Goal: Task Accomplishment & Management: Manage account settings

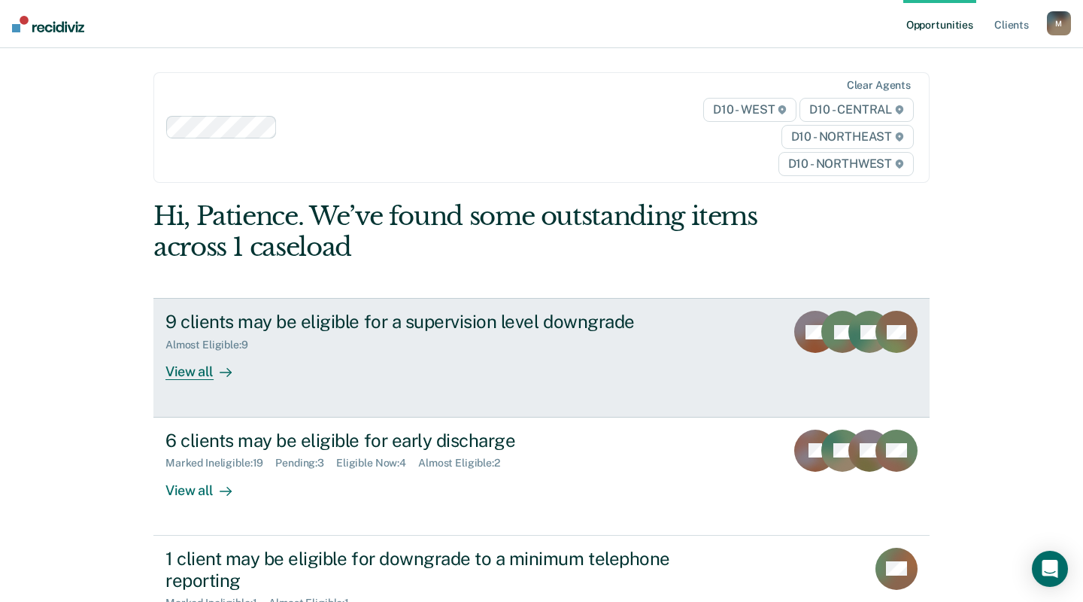
click at [200, 373] on div "View all" at bounding box center [207, 365] width 84 height 29
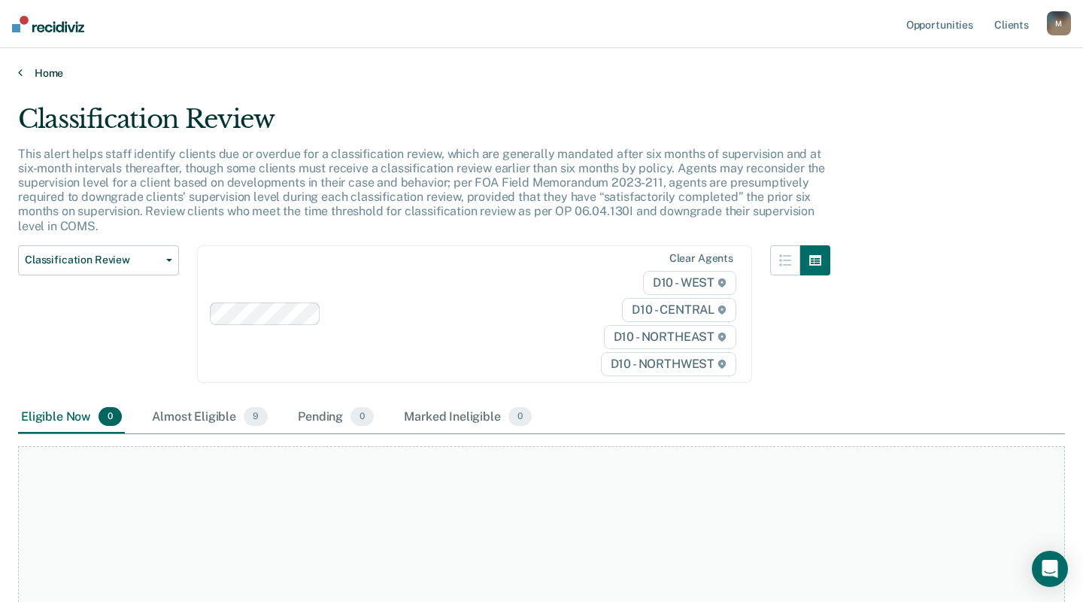
click at [41, 71] on link "Home" at bounding box center [541, 73] width 1047 height 14
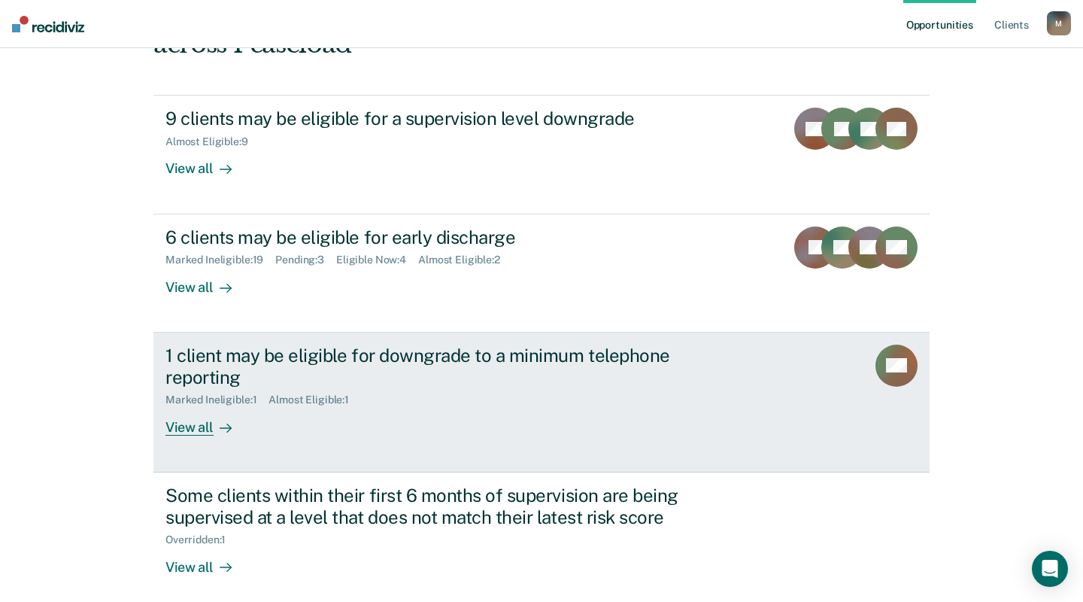
scroll to position [226, 0]
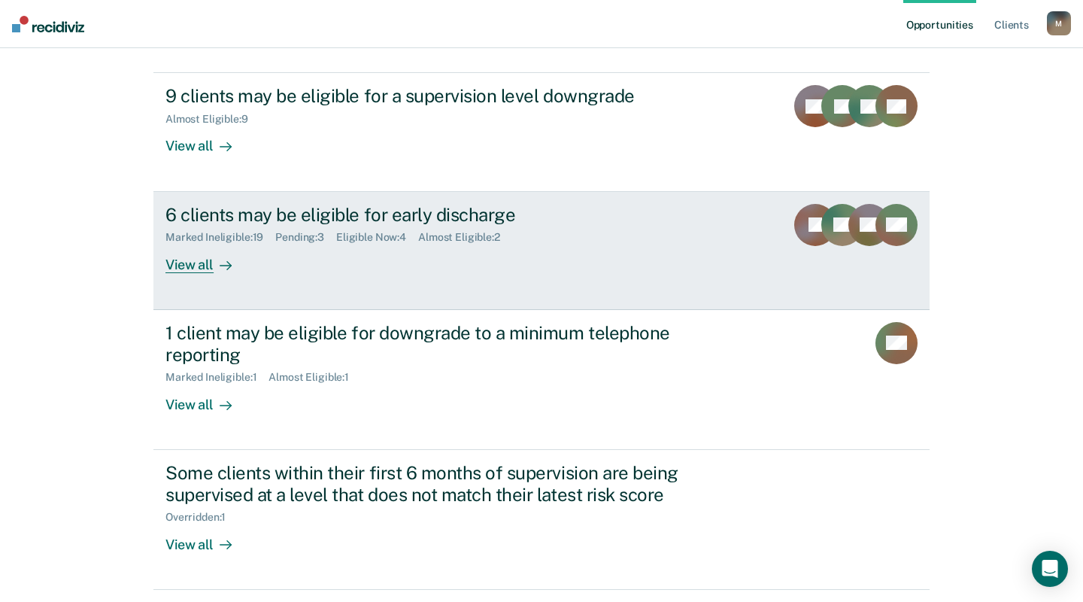
click at [201, 259] on div "View all" at bounding box center [207, 258] width 84 height 29
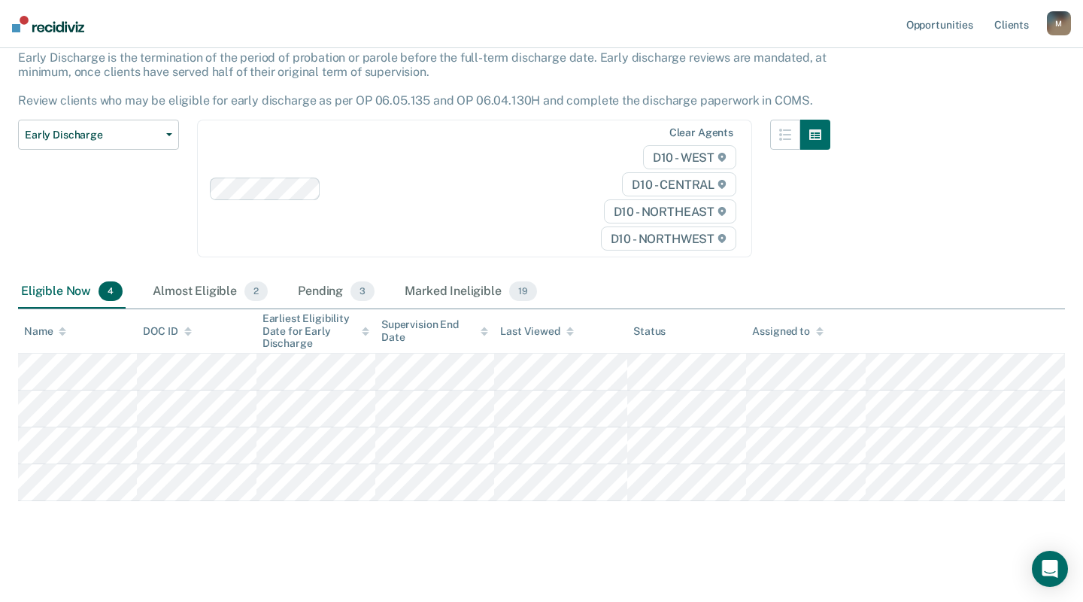
scroll to position [102, 0]
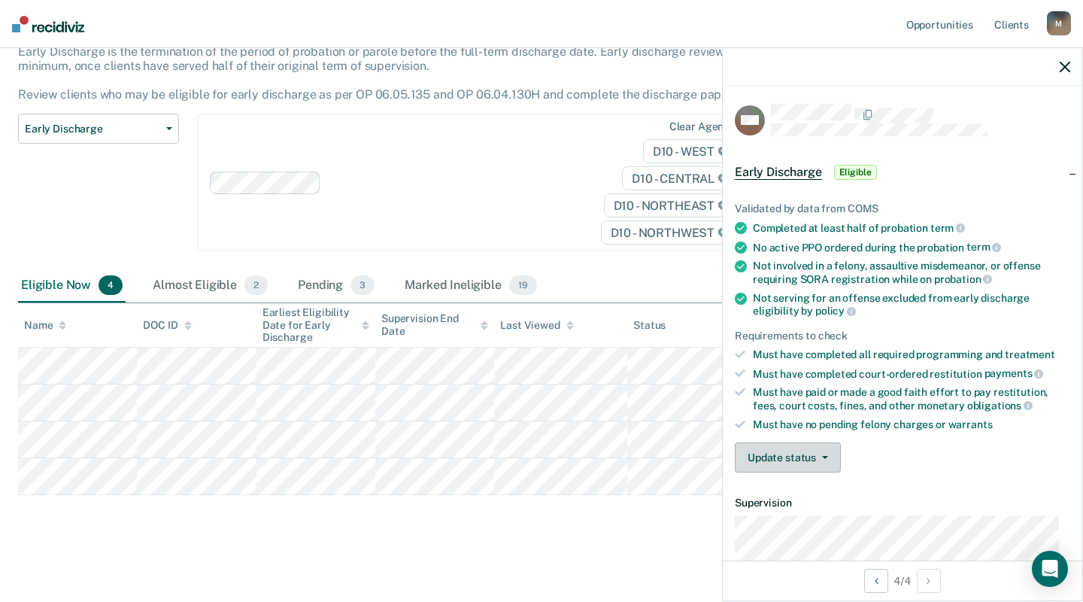
click at [766, 442] on button "Update status" at bounding box center [788, 457] width 106 height 30
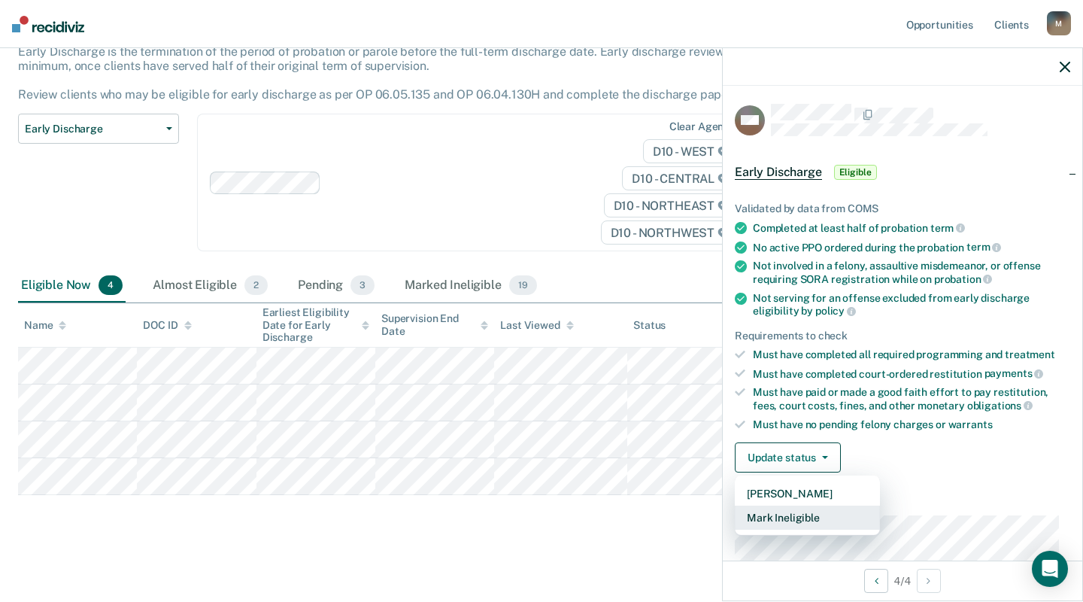
click at [788, 510] on button "Mark Ineligible" at bounding box center [807, 517] width 145 height 24
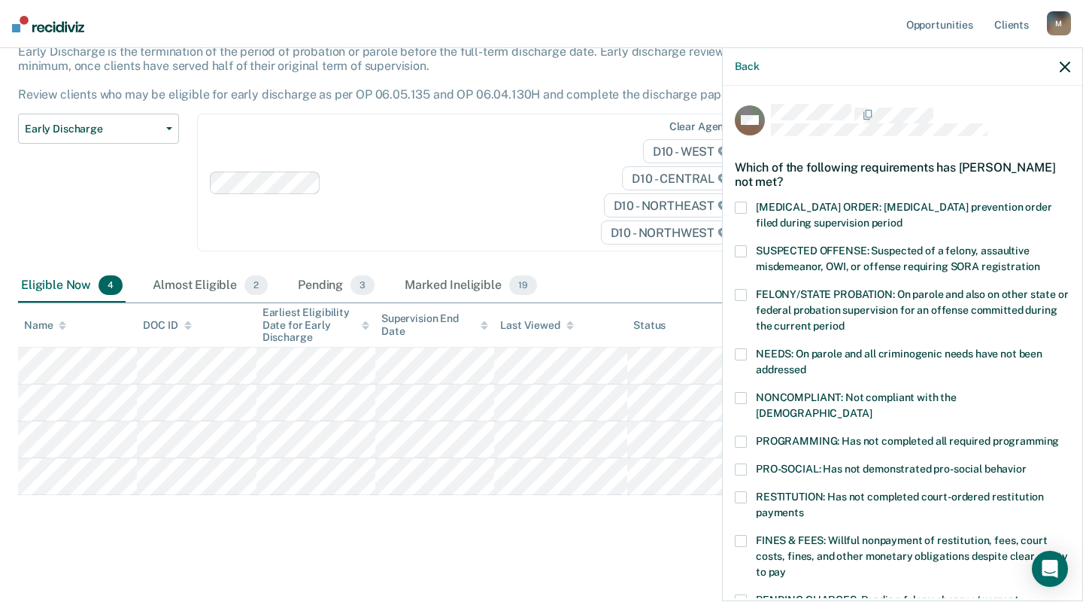
click at [743, 435] on span at bounding box center [741, 441] width 12 height 12
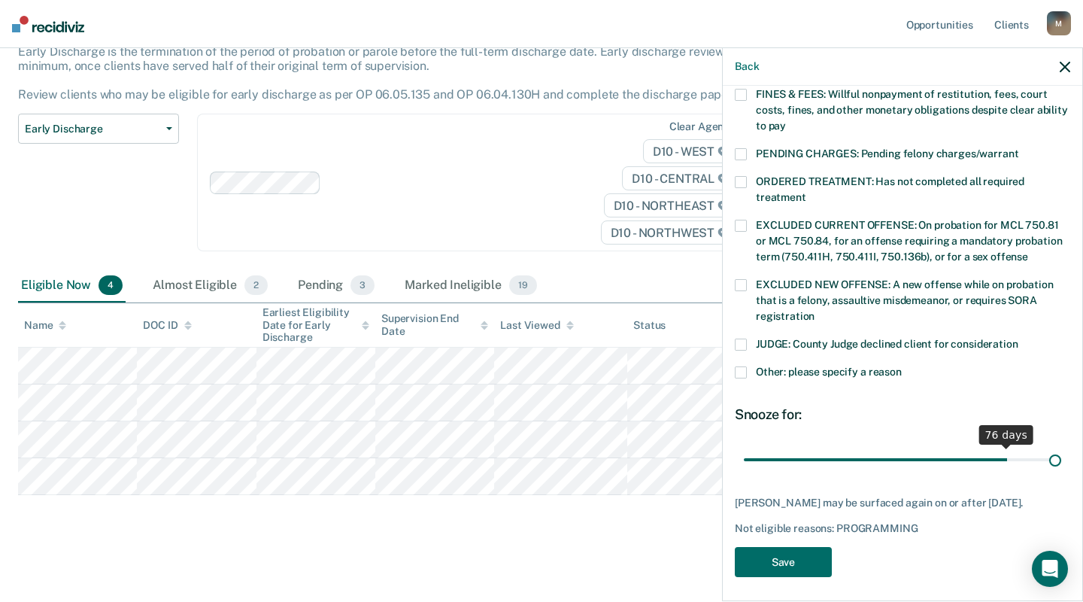
scroll to position [446, 0]
drag, startPoint x: 878, startPoint y: 441, endPoint x: 1096, endPoint y: 448, distance: 218.2
type input "90"
click at [1061, 448] on input "range" at bounding box center [902, 459] width 317 height 26
click at [788, 553] on button "Save" at bounding box center [783, 562] width 97 height 31
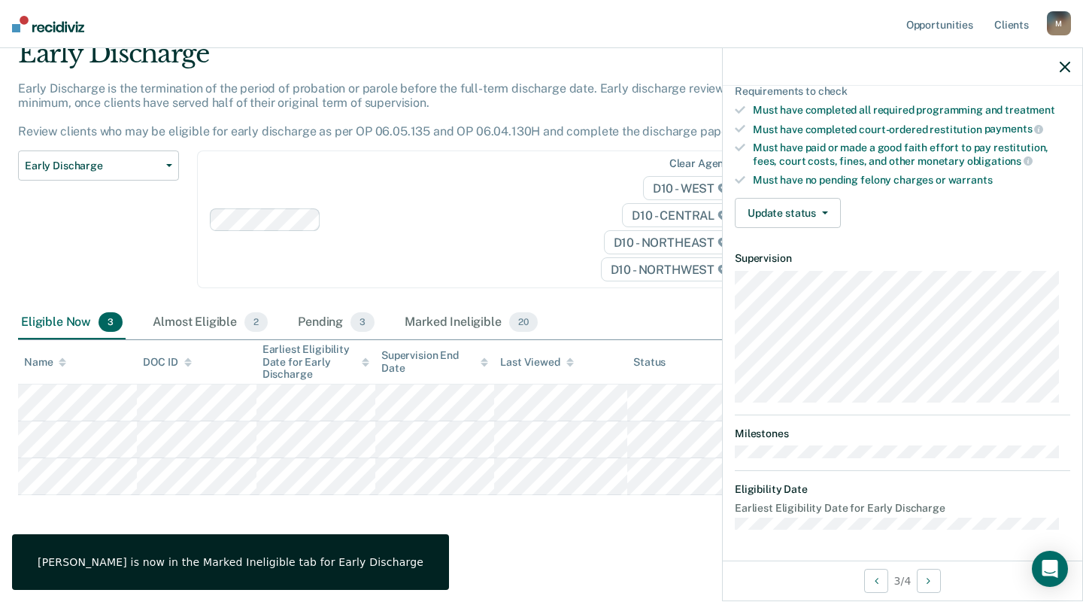
scroll to position [238, 0]
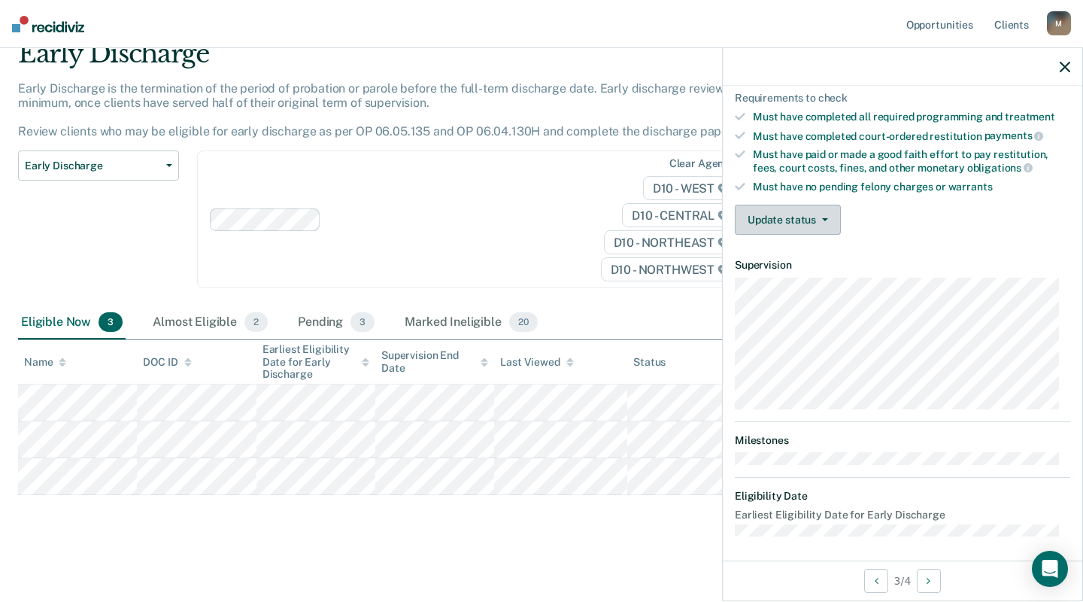
click at [808, 208] on button "Update status" at bounding box center [788, 220] width 106 height 30
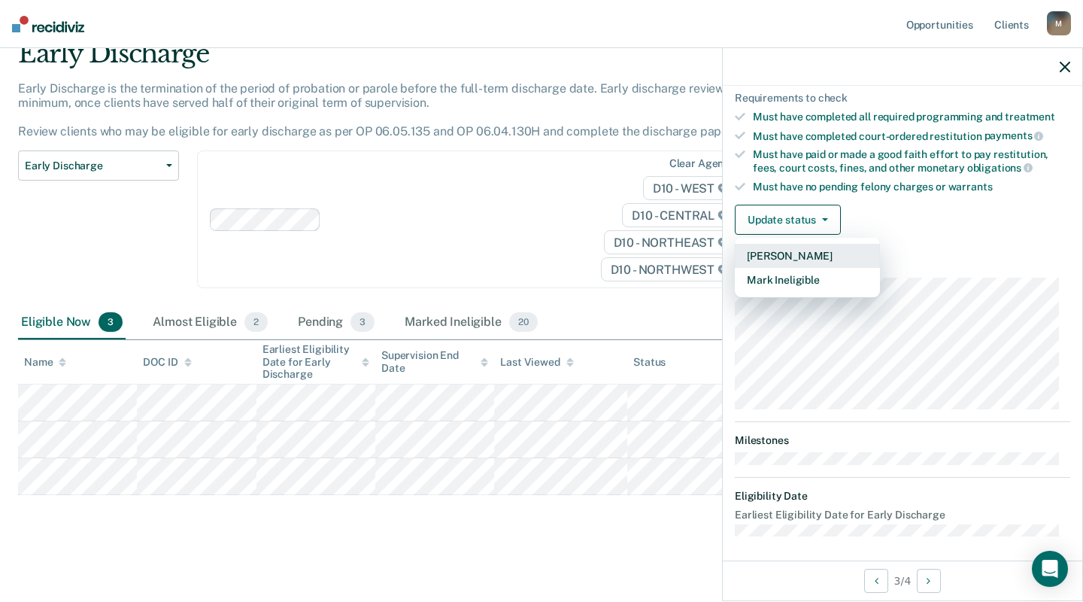
click at [806, 250] on button "[PERSON_NAME]" at bounding box center [807, 256] width 145 height 24
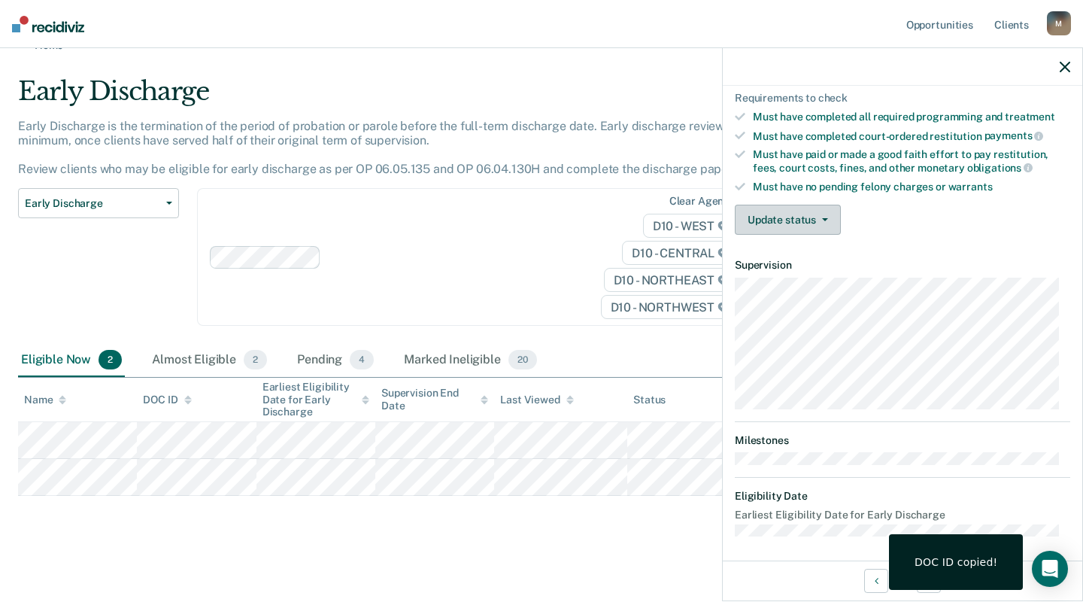
click at [773, 214] on button "Update status" at bounding box center [788, 220] width 106 height 30
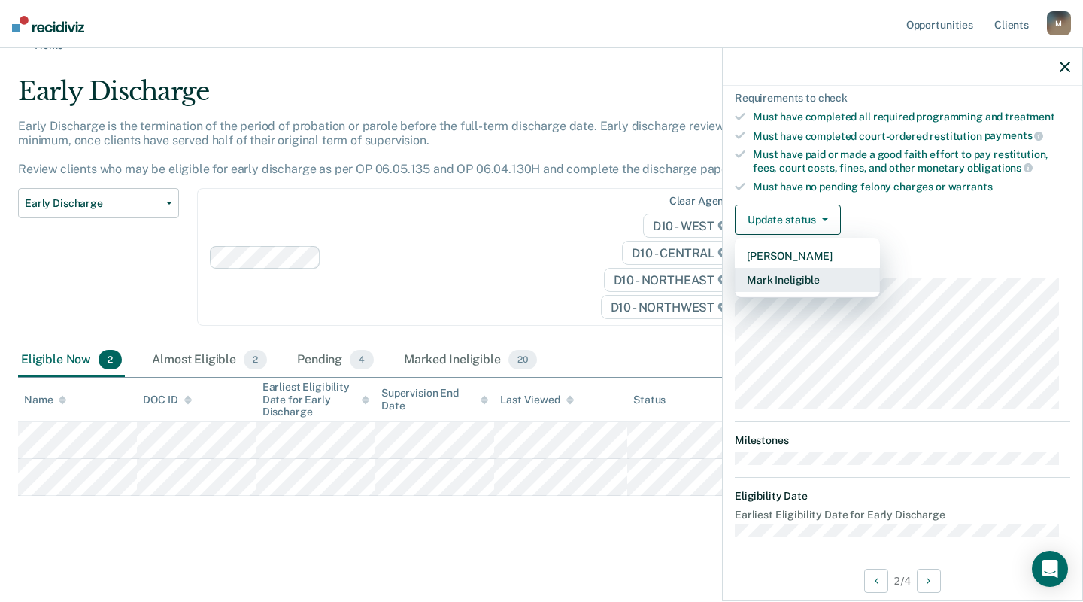
click at [802, 272] on button "Mark Ineligible" at bounding box center [807, 280] width 145 height 24
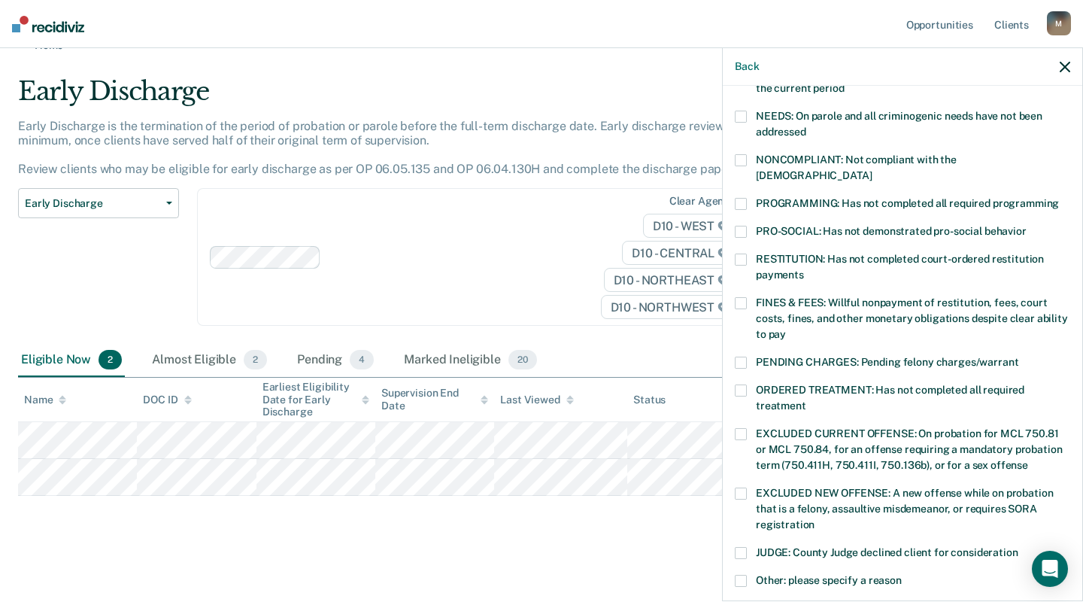
click at [739, 157] on span at bounding box center [741, 160] width 12 height 12
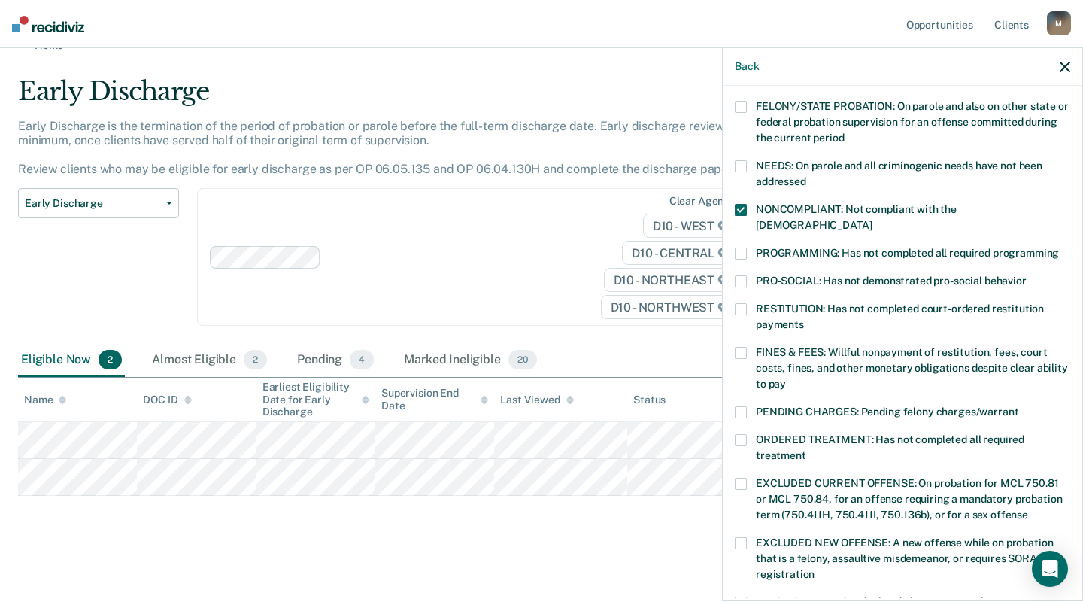
scroll to position [226, 0]
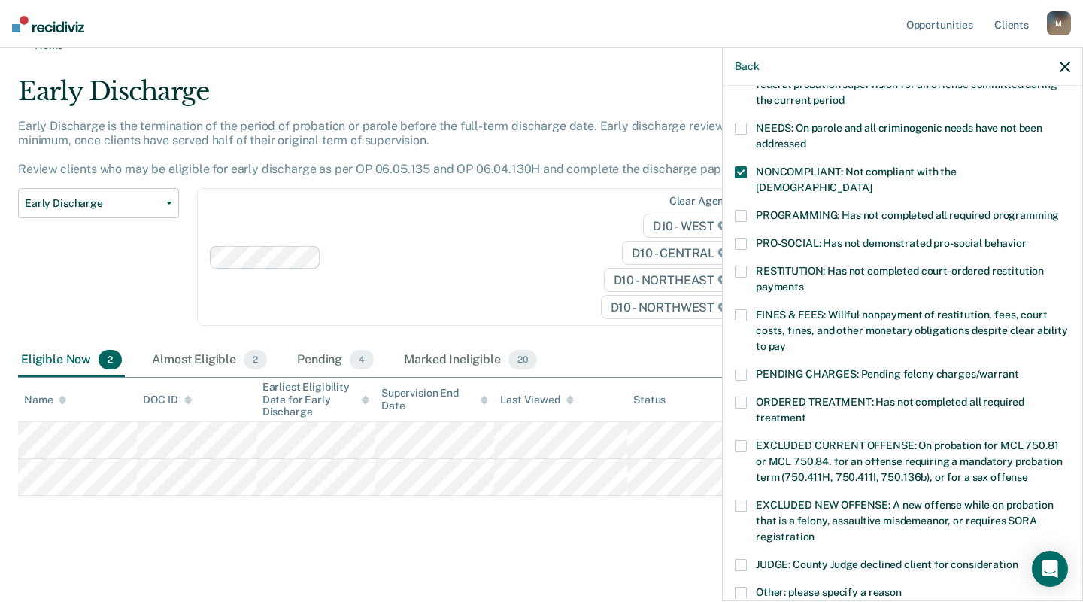
click at [735, 265] on span at bounding box center [741, 271] width 12 height 12
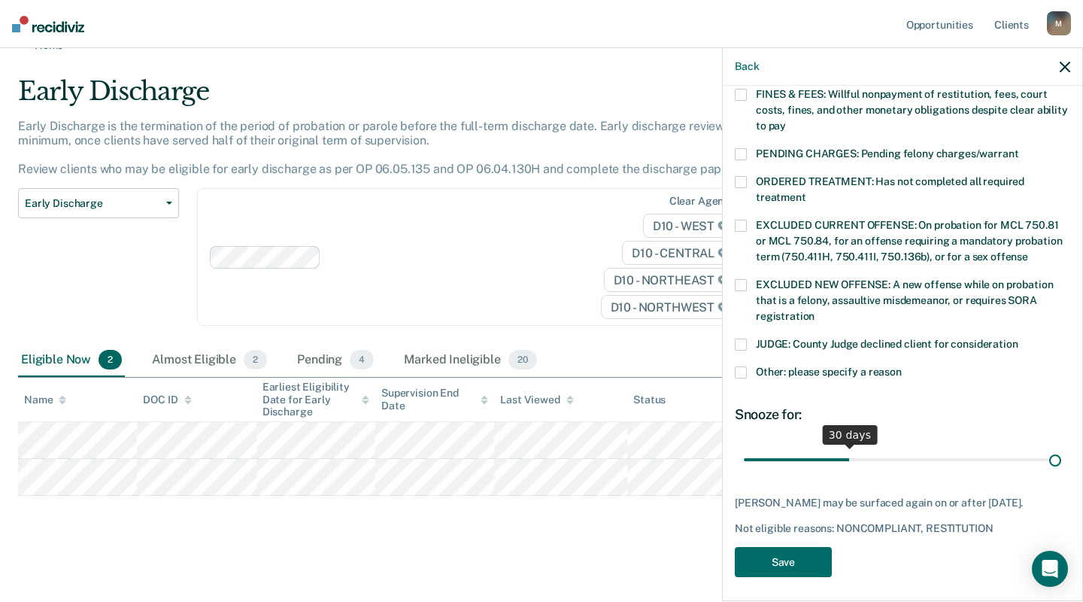
scroll to position [446, 0]
drag, startPoint x: 842, startPoint y: 440, endPoint x: 1096, endPoint y: 442, distance: 253.4
type input "90"
click at [1061, 446] on input "range" at bounding box center [902, 459] width 317 height 26
click at [799, 563] on button "Save" at bounding box center [783, 562] width 97 height 31
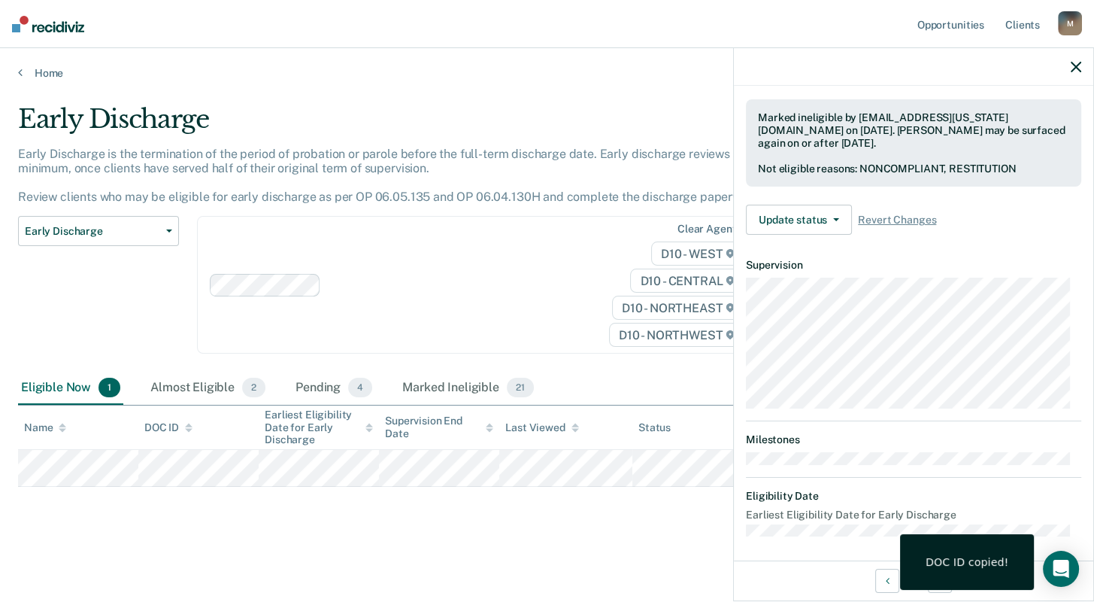
scroll to position [238, 0]
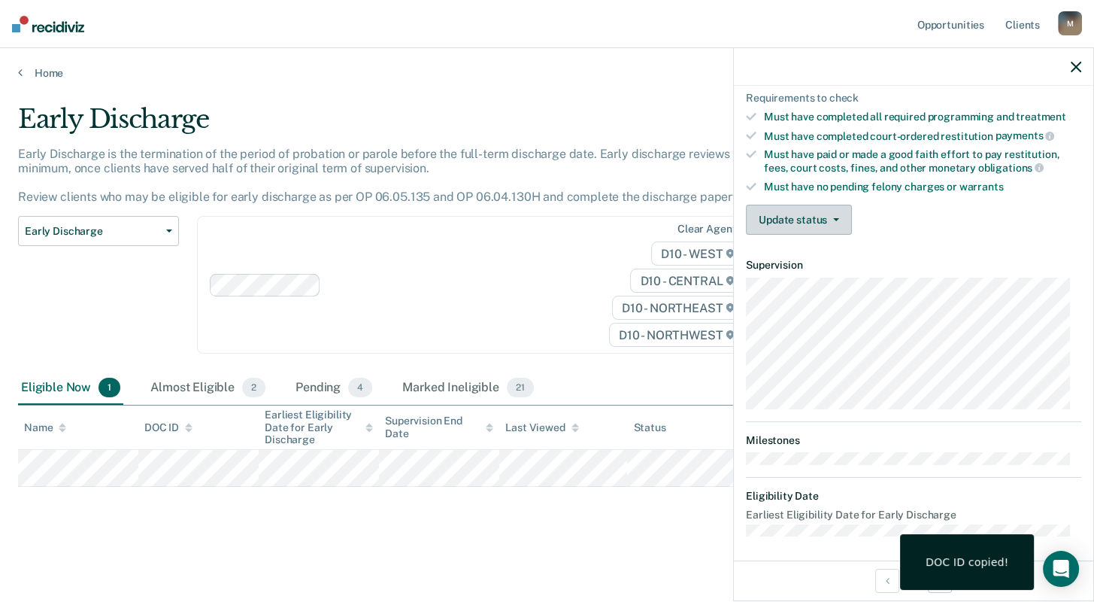
click at [812, 213] on button "Update status" at bounding box center [799, 220] width 106 height 30
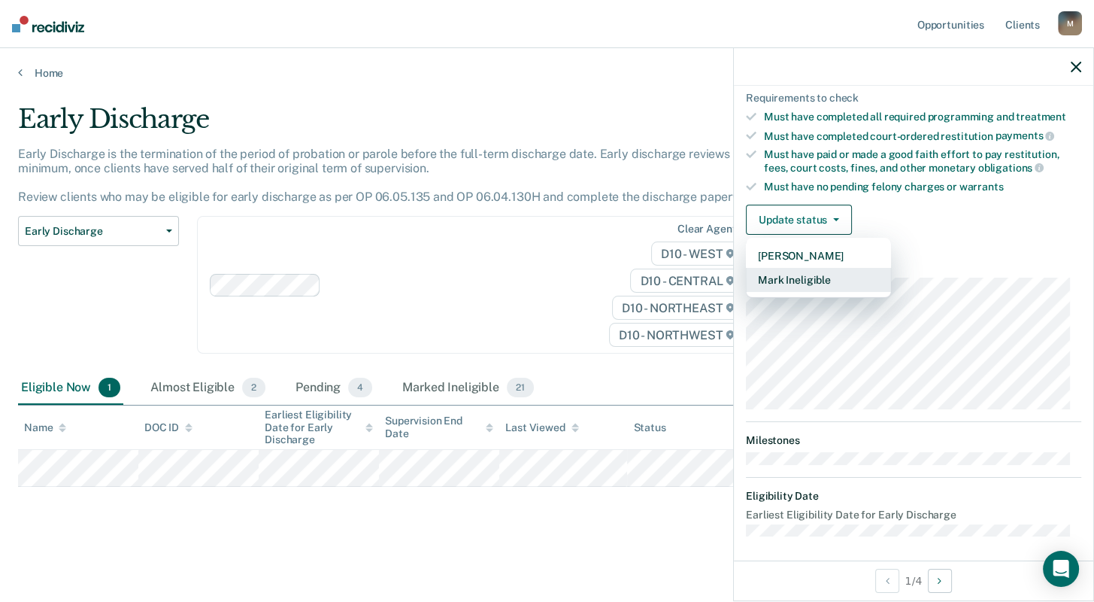
click at [817, 272] on button "Mark Ineligible" at bounding box center [818, 280] width 145 height 24
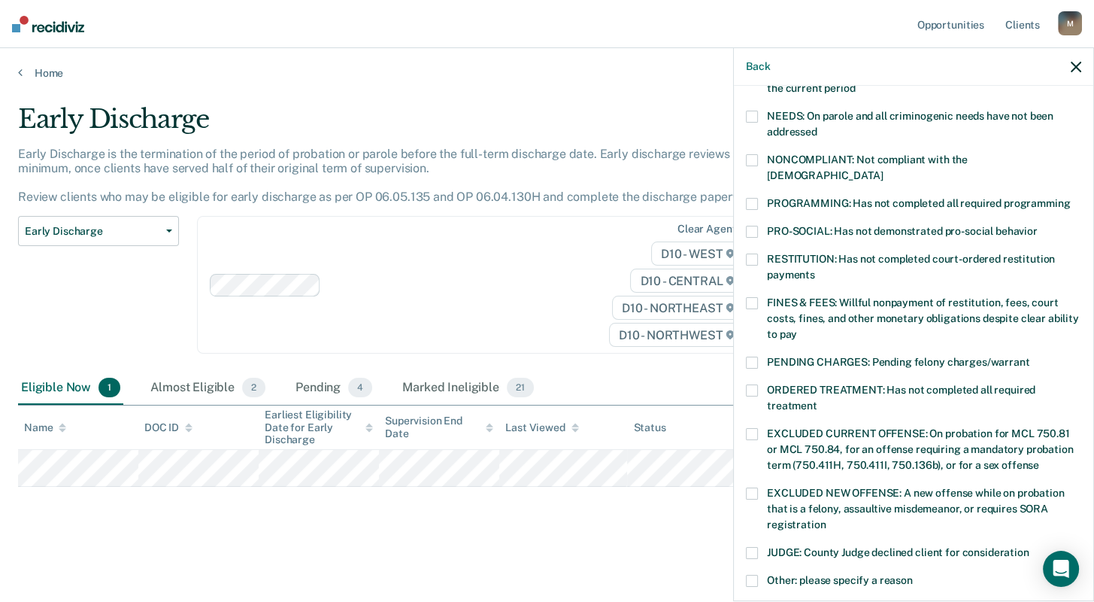
click at [753, 297] on span at bounding box center [752, 303] width 12 height 12
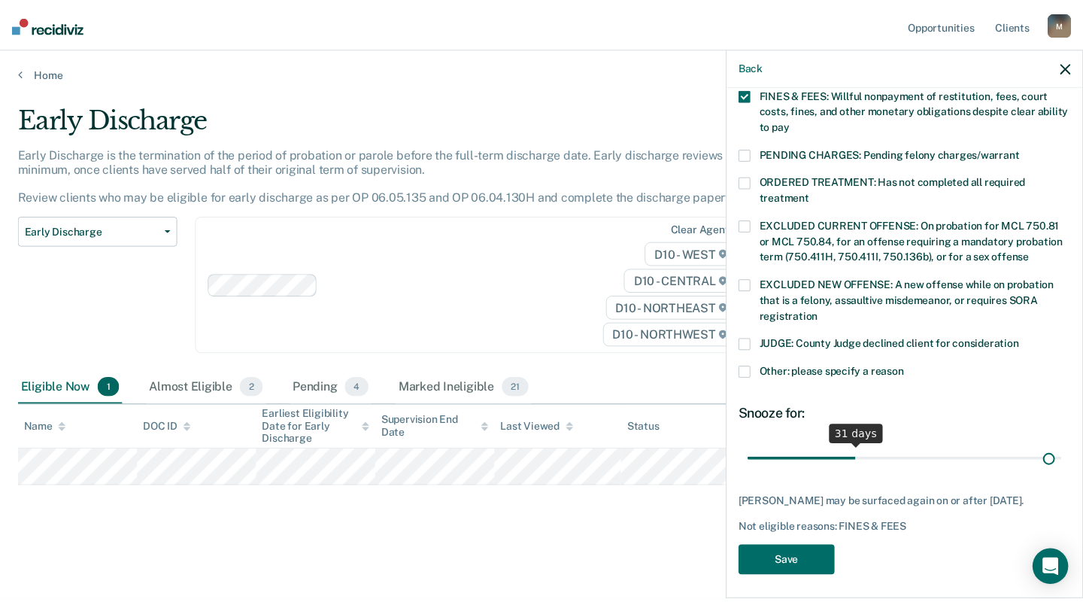
scroll to position [446, 0]
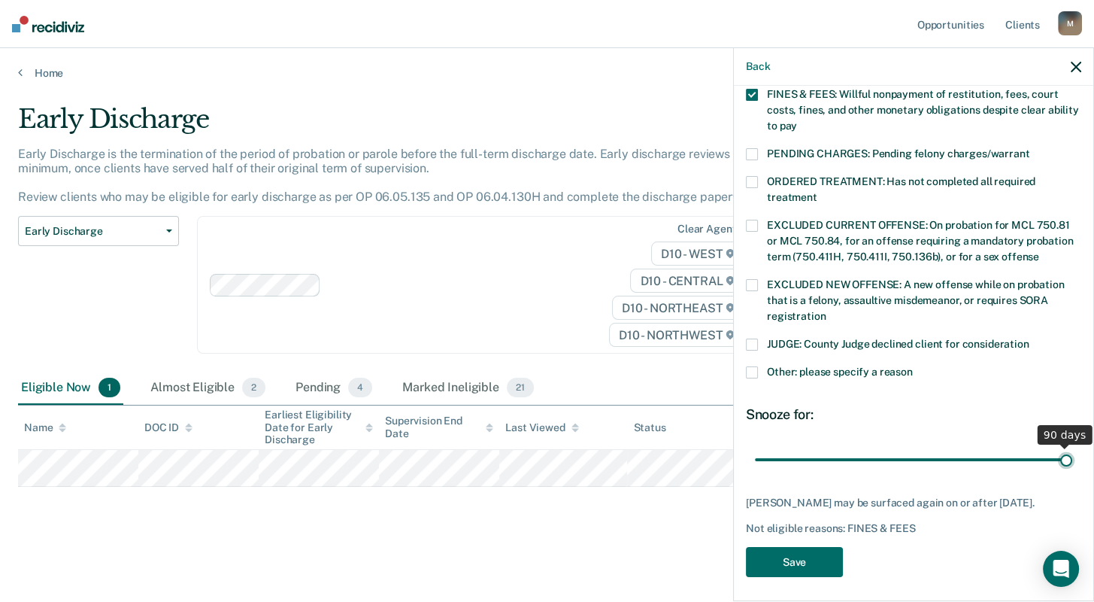
drag, startPoint x: 861, startPoint y: 439, endPoint x: 1096, endPoint y: 442, distance: 234.6
type input "90"
click at [1072, 446] on input "range" at bounding box center [913, 459] width 317 height 26
click at [804, 550] on button "Save" at bounding box center [794, 562] width 97 height 31
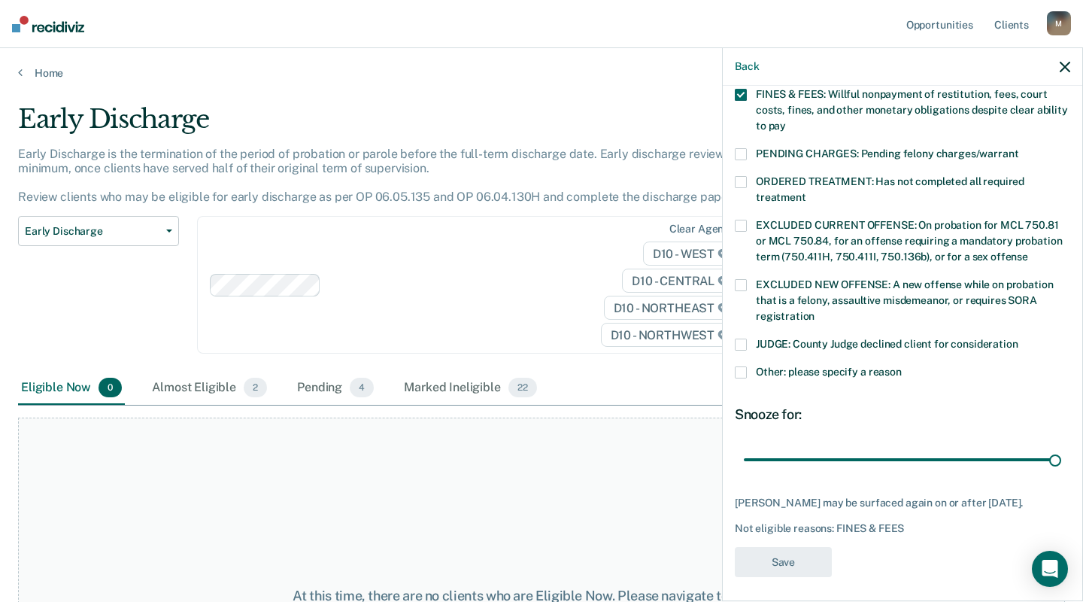
scroll to position [349, 0]
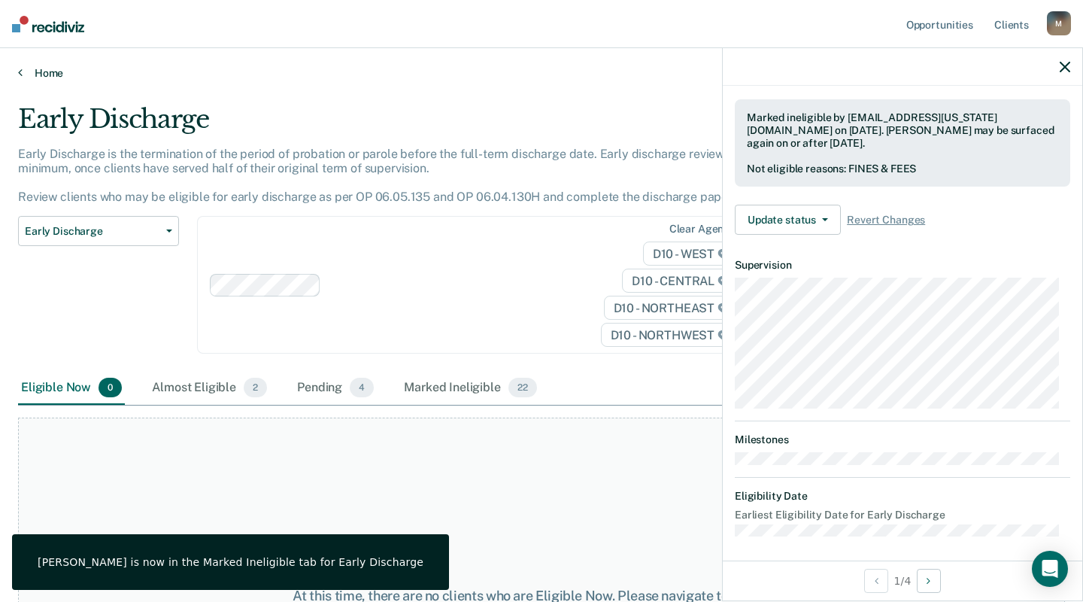
click at [50, 68] on link "Home" at bounding box center [541, 73] width 1047 height 14
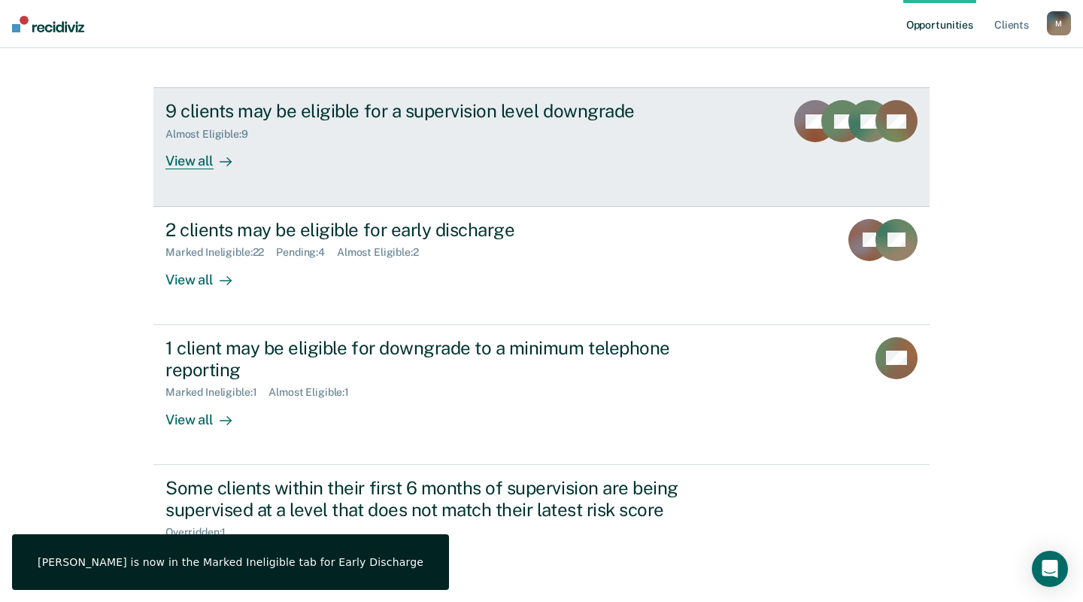
scroll to position [226, 0]
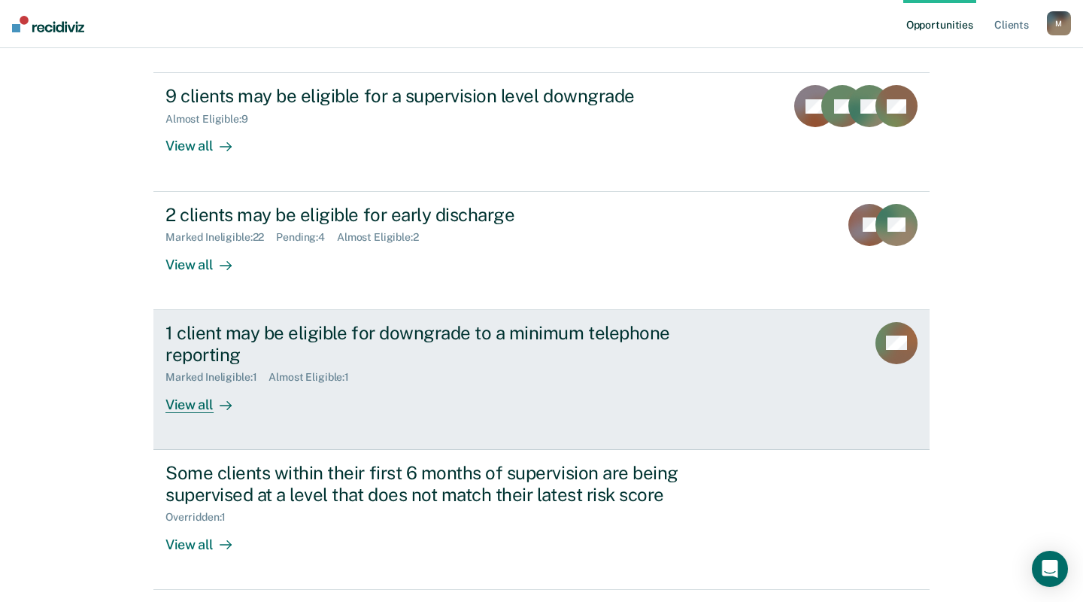
click at [178, 405] on div "View all" at bounding box center [207, 398] width 84 height 29
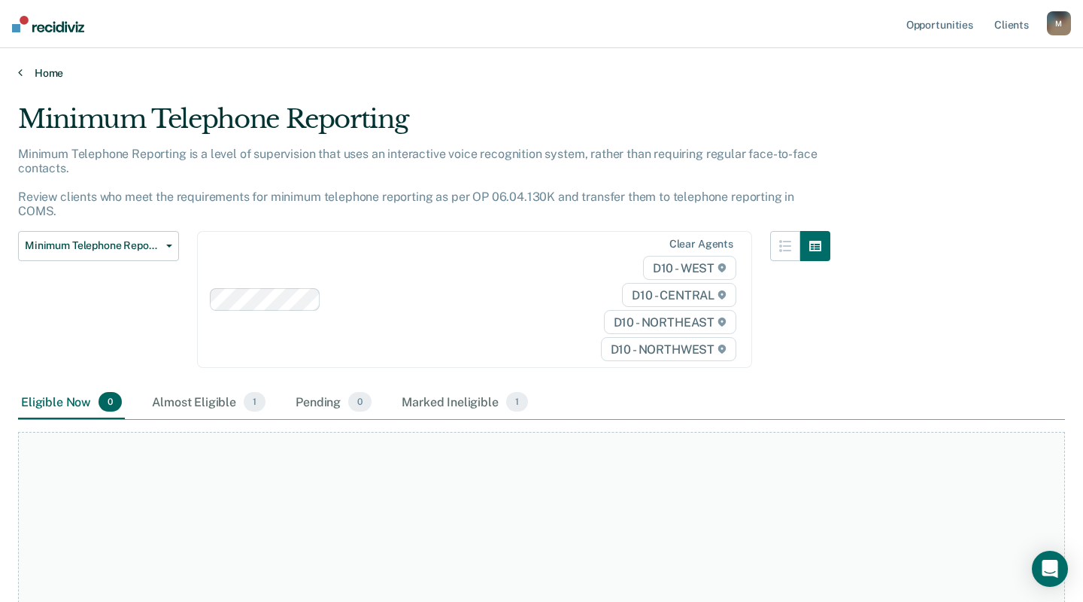
click at [20, 68] on icon at bounding box center [20, 72] width 5 height 12
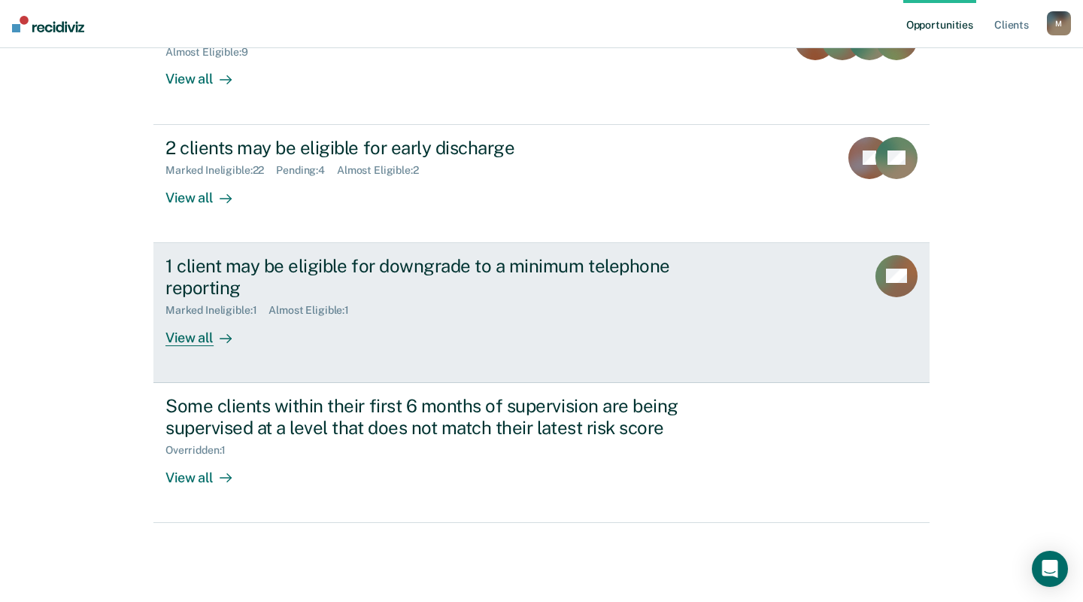
scroll to position [304, 0]
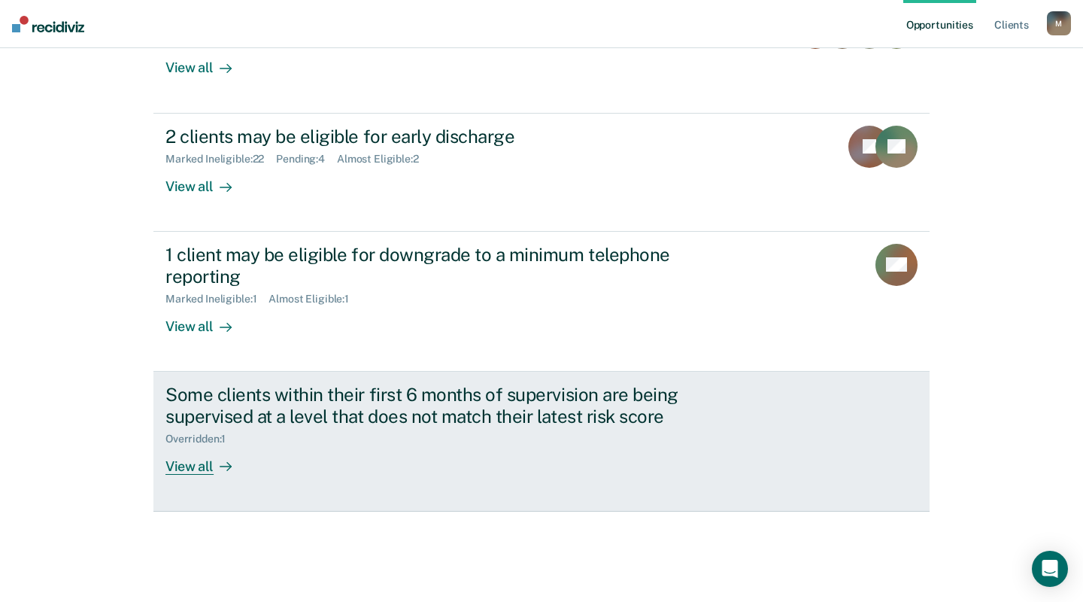
click at [183, 462] on div "View all" at bounding box center [207, 459] width 84 height 29
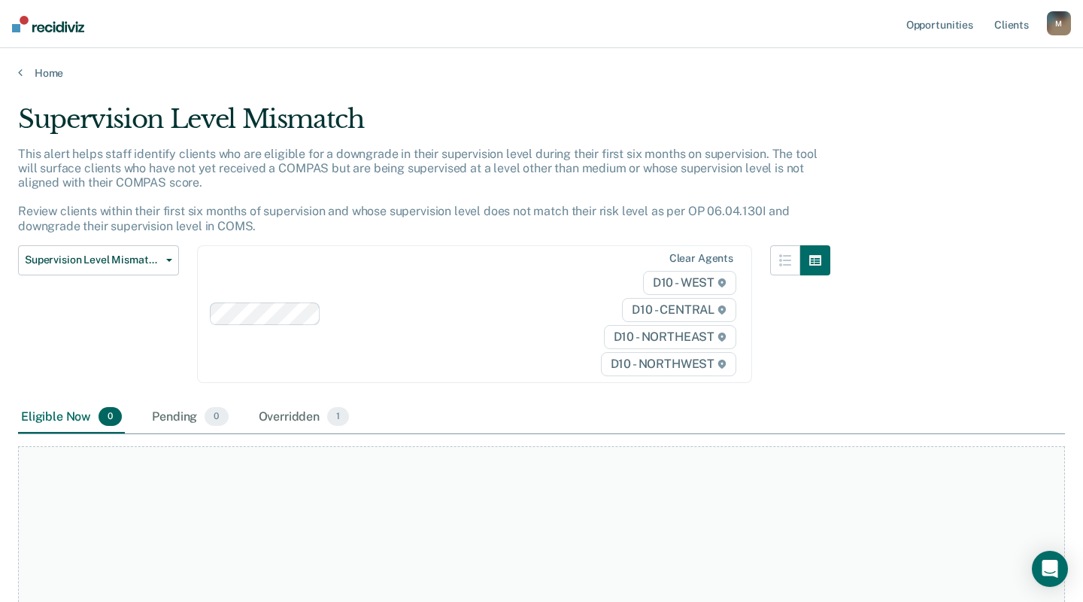
click at [31, 63] on div "Home" at bounding box center [541, 64] width 1083 height 32
click at [38, 77] on link "Home" at bounding box center [541, 73] width 1047 height 14
